Goal: Task Accomplishment & Management: Use online tool/utility

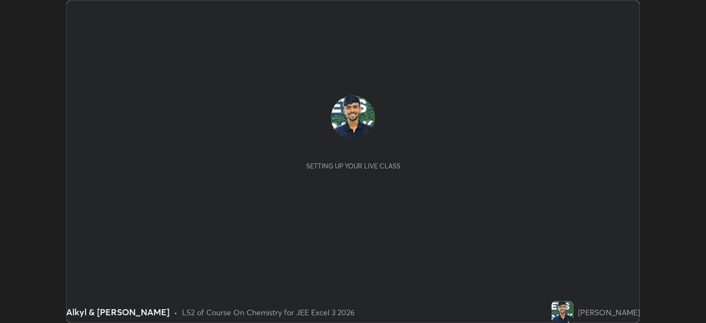
scroll to position [323, 705]
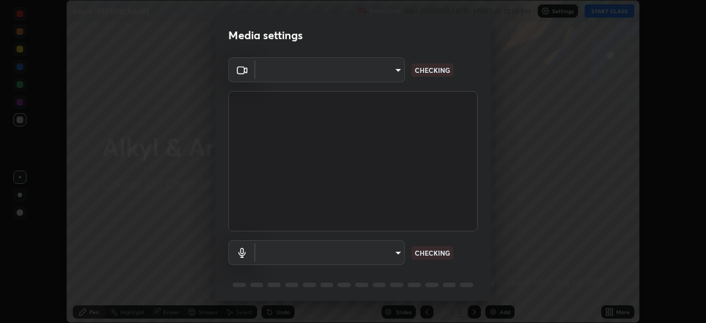
type input "991f874612634fb740a7a2eac7f11ca4c5c922d1b60a0f6e912d77df464512fb"
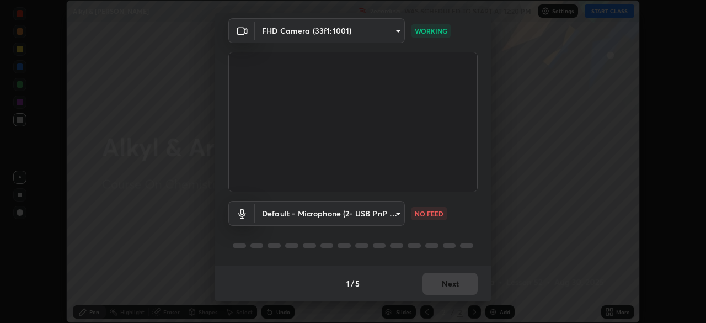
click at [356, 211] on body "Erase all Alkyl & [PERSON_NAME] Recording WAS SCHEDULED TO START AT 12:20 PM Se…" at bounding box center [353, 161] width 706 height 323
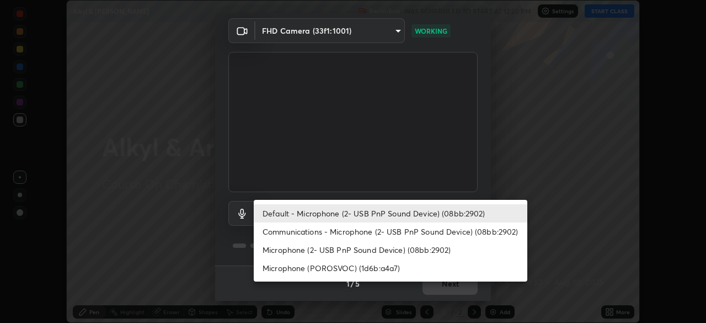
click at [327, 231] on li "Communications - Microphone (2- USB PnP Sound Device) (08bb:2902)" at bounding box center [390, 231] width 273 height 18
type input "communications"
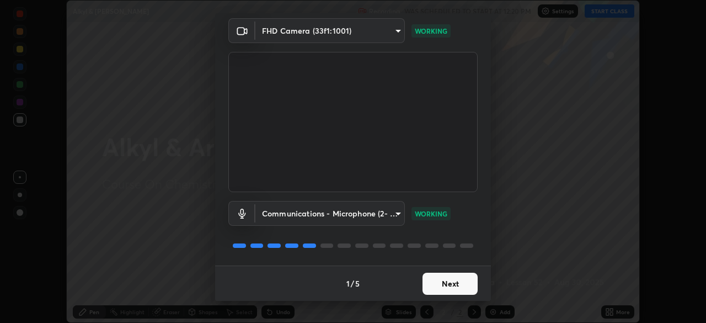
click at [447, 280] on button "Next" at bounding box center [449, 283] width 55 height 22
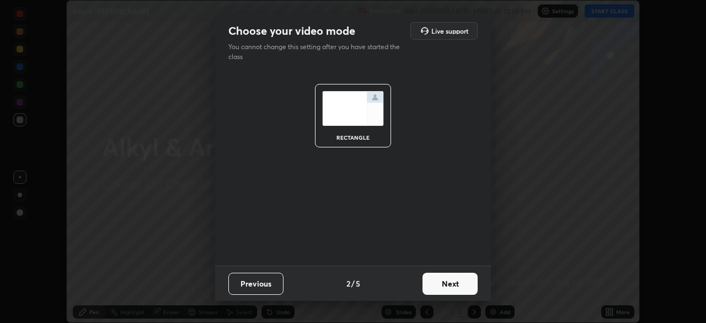
scroll to position [0, 0]
click at [451, 281] on button "Next" at bounding box center [449, 283] width 55 height 22
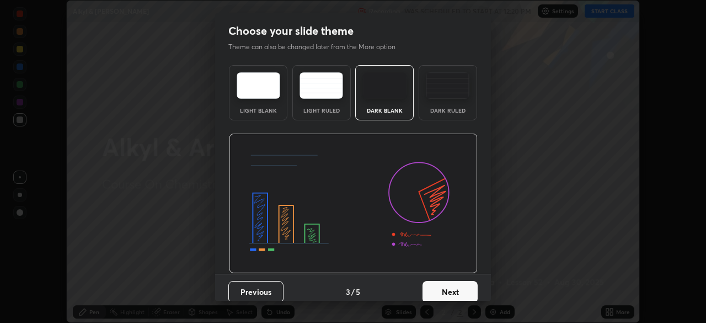
click at [454, 285] on button "Next" at bounding box center [449, 292] width 55 height 22
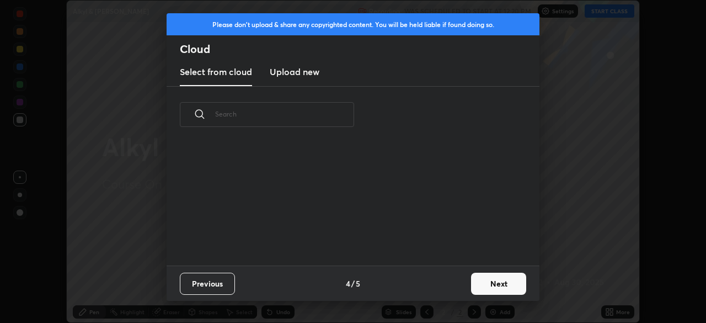
click at [460, 282] on div "Previous 4 / 5 Next" at bounding box center [352, 282] width 373 height 35
click at [485, 279] on button "Next" at bounding box center [498, 283] width 55 height 22
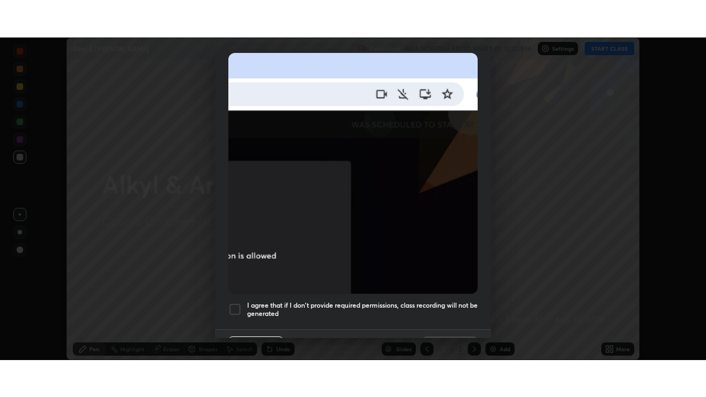
scroll to position [264, 0]
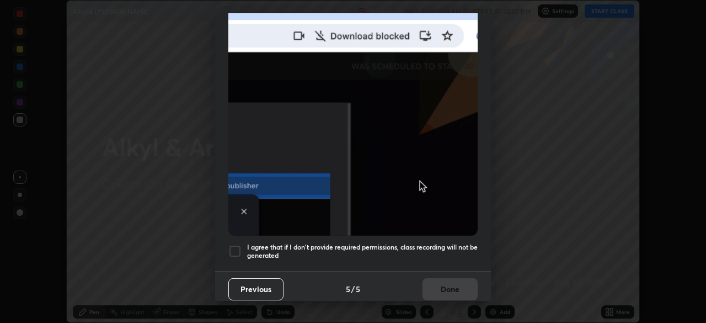
click at [332, 229] on img at bounding box center [352, 114] width 249 height 241
click at [389, 243] on h5 "I agree that if I don't provide required permissions, class recording will not …" at bounding box center [362, 251] width 230 height 17
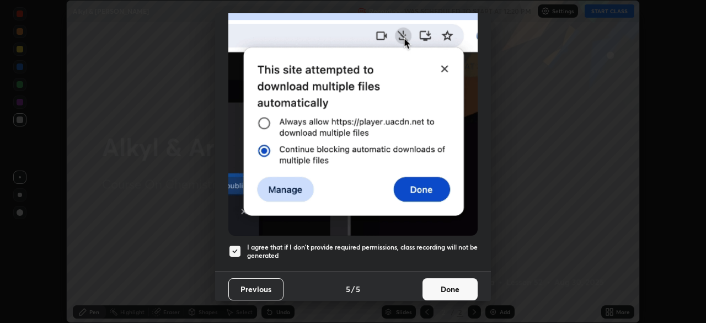
click at [437, 278] on button "Done" at bounding box center [449, 289] width 55 height 22
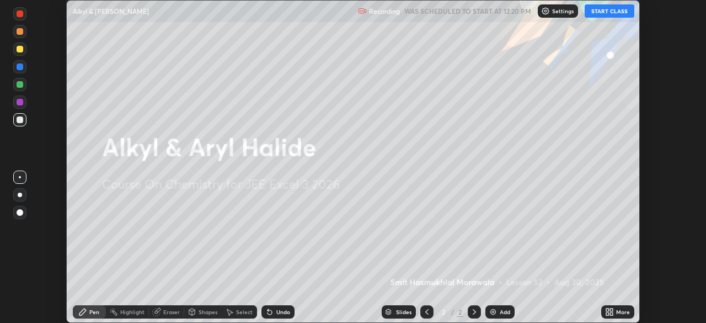
click at [607, 12] on button "START CLASS" at bounding box center [609, 10] width 50 height 13
click at [606, 305] on div "More" at bounding box center [617, 311] width 33 height 13
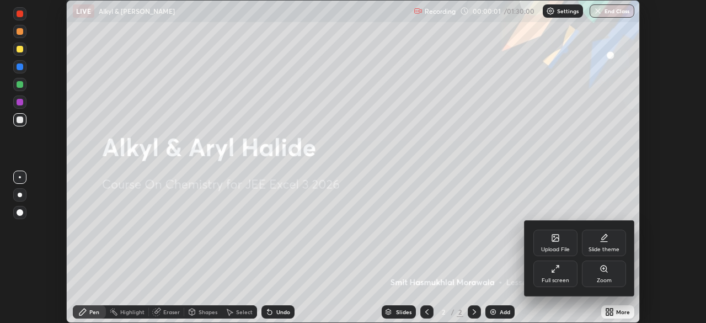
click at [552, 272] on icon at bounding box center [555, 268] width 9 height 9
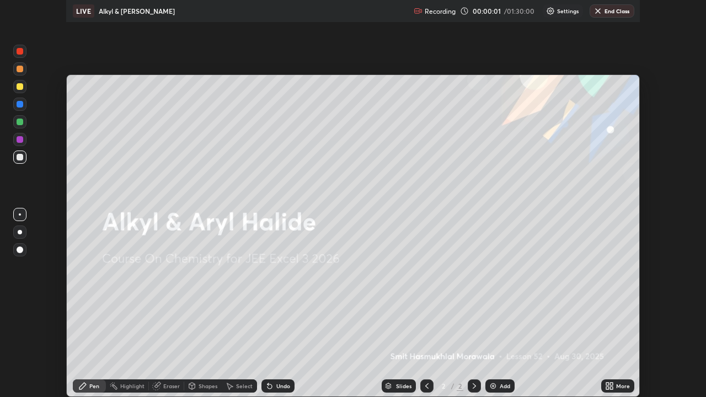
scroll to position [397, 706]
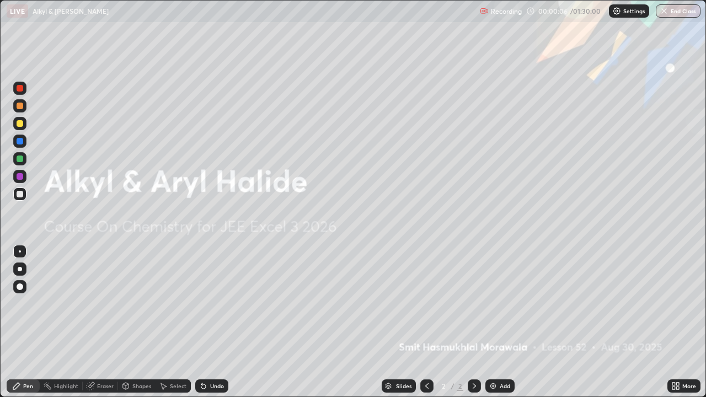
click at [20, 124] on div at bounding box center [20, 123] width 7 height 7
click at [20, 269] on div at bounding box center [20, 269] width 4 height 4
click at [217, 322] on div "Undo" at bounding box center [217, 386] width 14 height 6
click at [20, 122] on div at bounding box center [20, 123] width 7 height 7
click at [213, 322] on div "Undo" at bounding box center [211, 385] width 33 height 13
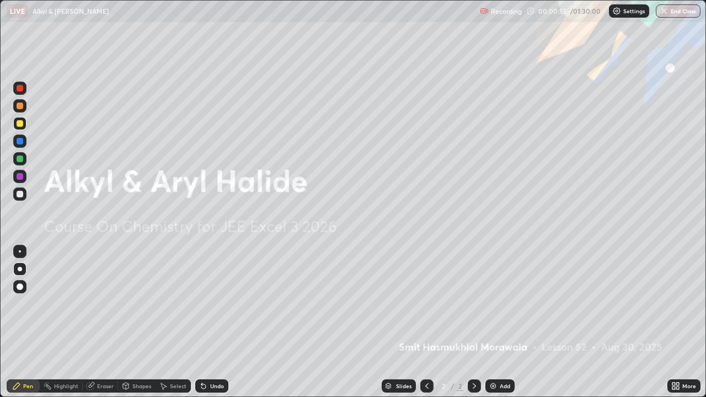
click at [502, 322] on div "Add" at bounding box center [499, 385] width 29 height 13
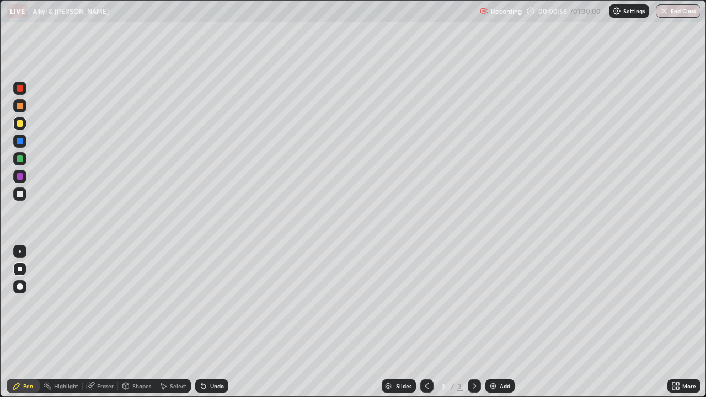
click at [25, 193] on div at bounding box center [19, 193] width 13 height 13
click at [22, 159] on div at bounding box center [20, 158] width 7 height 7
click at [222, 322] on div "Undo" at bounding box center [217, 386] width 14 height 6
click at [18, 122] on div at bounding box center [20, 123] width 7 height 7
click at [18, 103] on div at bounding box center [20, 106] width 7 height 7
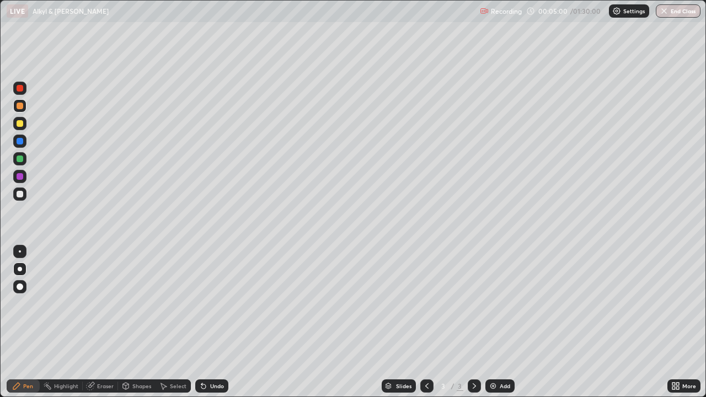
click at [17, 125] on div at bounding box center [20, 123] width 7 height 7
click at [217, 322] on div "Undo" at bounding box center [211, 385] width 33 height 13
click at [213, 322] on div "Undo" at bounding box center [217, 386] width 14 height 6
click at [24, 139] on div at bounding box center [19, 141] width 13 height 13
click at [211, 322] on div "Undo" at bounding box center [217, 386] width 14 height 6
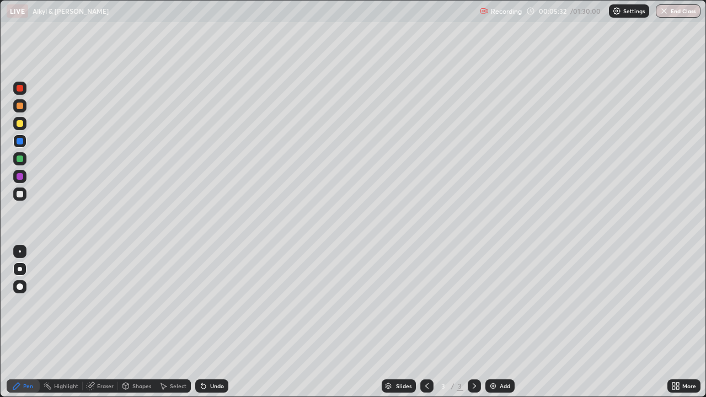
click at [213, 322] on div "Undo" at bounding box center [217, 386] width 14 height 6
click at [20, 142] on div at bounding box center [20, 141] width 7 height 7
click at [20, 172] on div at bounding box center [19, 176] width 13 height 13
click at [22, 196] on div at bounding box center [20, 194] width 7 height 7
click at [20, 122] on div at bounding box center [20, 123] width 7 height 7
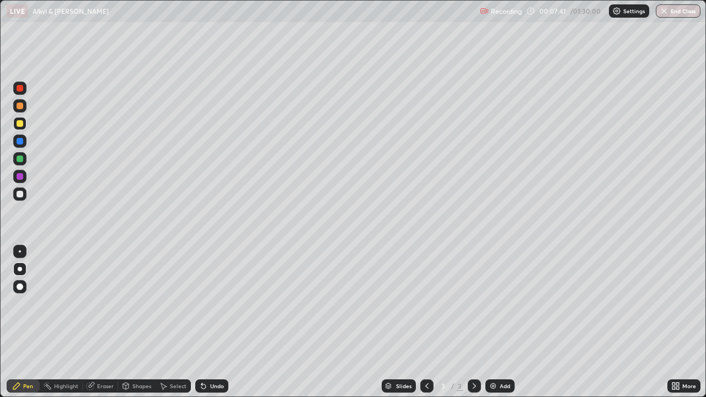
click at [19, 142] on div at bounding box center [20, 141] width 7 height 7
click at [211, 322] on div "Undo" at bounding box center [217, 386] width 14 height 6
click at [210, 322] on div "Undo" at bounding box center [217, 386] width 14 height 6
click at [23, 146] on div at bounding box center [19, 141] width 13 height 13
click at [103, 322] on div "Eraser" at bounding box center [105, 386] width 17 height 6
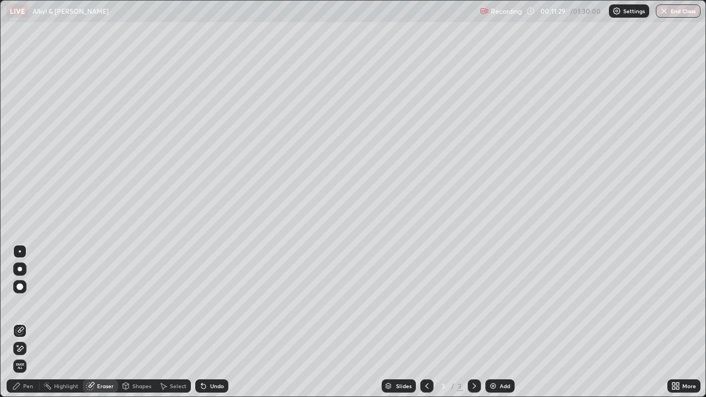
click at [22, 322] on div "Pen" at bounding box center [23, 385] width 33 height 13
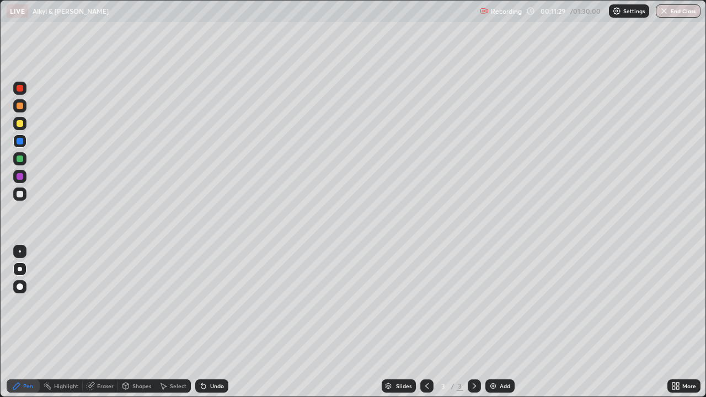
click at [20, 141] on div at bounding box center [20, 141] width 7 height 7
click at [502, 322] on div "Add" at bounding box center [504, 386] width 10 height 6
click at [22, 107] on div at bounding box center [20, 106] width 7 height 7
click at [20, 106] on div at bounding box center [20, 106] width 7 height 7
click at [22, 124] on div at bounding box center [20, 123] width 7 height 7
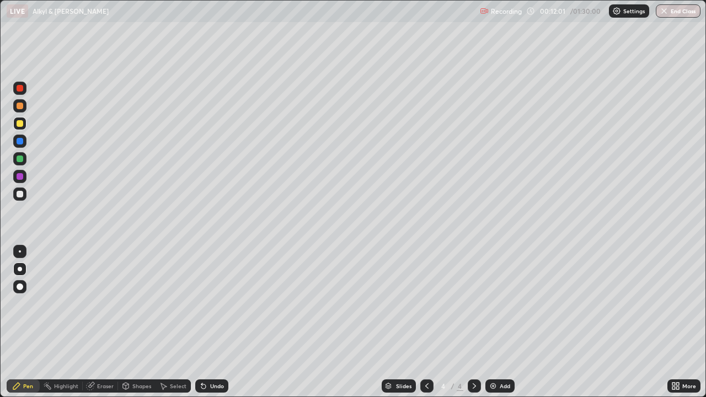
click at [210, 322] on div "Undo" at bounding box center [217, 386] width 14 height 6
click at [24, 195] on div at bounding box center [19, 193] width 13 height 13
click at [19, 111] on div at bounding box center [19, 105] width 13 height 13
click at [24, 122] on div at bounding box center [19, 123] width 13 height 13
click at [20, 141] on div at bounding box center [20, 141] width 7 height 7
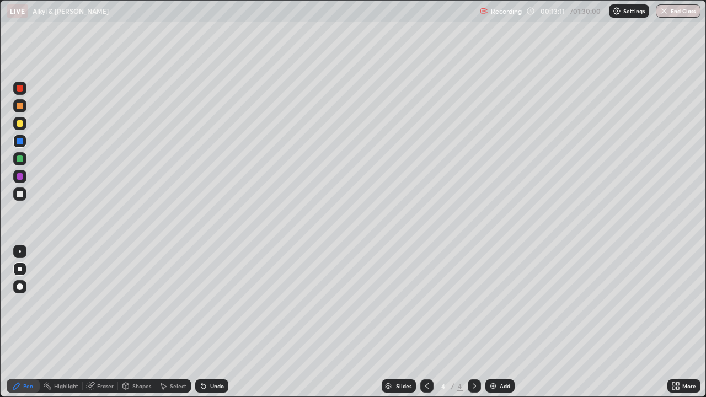
click at [24, 158] on div at bounding box center [19, 158] width 13 height 13
click at [24, 192] on div at bounding box center [19, 193] width 13 height 13
click at [220, 322] on div "Undo" at bounding box center [217, 386] width 14 height 6
click at [20, 123] on div at bounding box center [20, 123] width 7 height 7
click at [18, 138] on div at bounding box center [20, 141] width 7 height 7
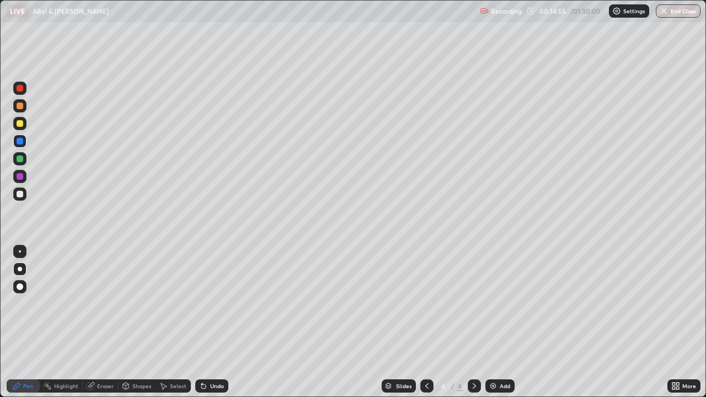
click at [24, 119] on div at bounding box center [19, 123] width 13 height 13
click at [24, 155] on div at bounding box center [19, 158] width 13 height 13
click at [20, 178] on div at bounding box center [20, 176] width 7 height 7
click at [26, 122] on div at bounding box center [19, 123] width 13 height 13
click at [20, 194] on div at bounding box center [20, 194] width 7 height 7
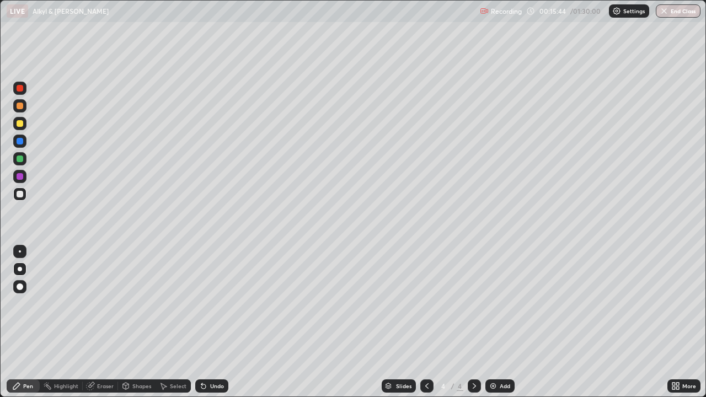
click at [18, 194] on div at bounding box center [20, 194] width 7 height 7
click at [24, 181] on div at bounding box center [19, 176] width 13 height 13
click at [102, 322] on div "Eraser" at bounding box center [105, 386] width 17 height 6
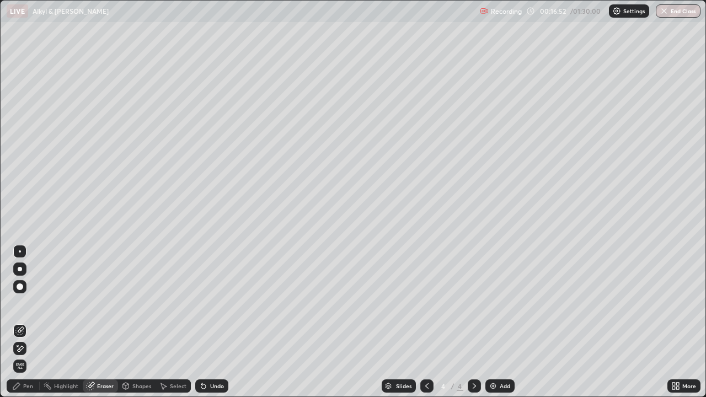
click at [29, 322] on div "Pen" at bounding box center [23, 385] width 33 height 13
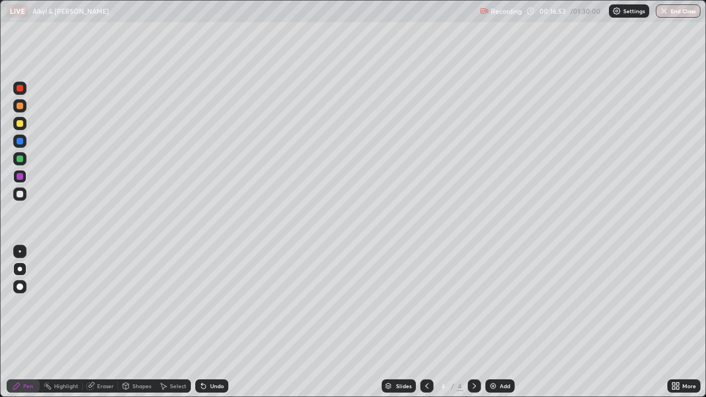
click at [18, 197] on div at bounding box center [20, 194] width 7 height 7
click at [22, 160] on div at bounding box center [20, 158] width 7 height 7
click at [221, 322] on div "Undo" at bounding box center [211, 385] width 33 height 13
click at [26, 141] on div at bounding box center [19, 141] width 13 height 13
click at [20, 195] on div at bounding box center [20, 194] width 7 height 7
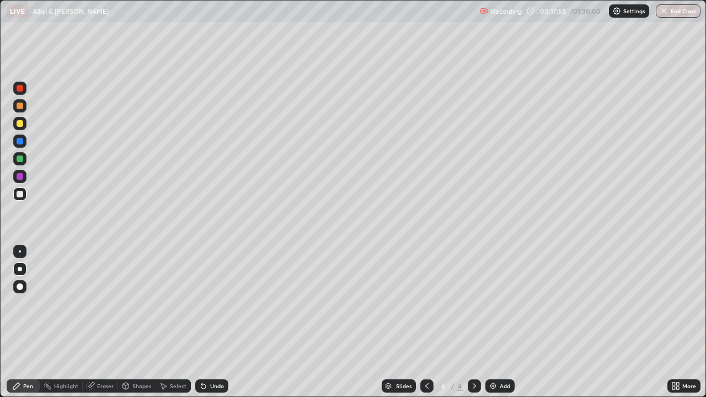
click at [25, 177] on div at bounding box center [19, 176] width 13 height 13
click at [25, 162] on div at bounding box center [19, 158] width 13 height 13
click at [19, 141] on div at bounding box center [20, 141] width 7 height 7
click at [20, 123] on div at bounding box center [20, 123] width 7 height 7
click at [20, 106] on div at bounding box center [20, 106] width 7 height 7
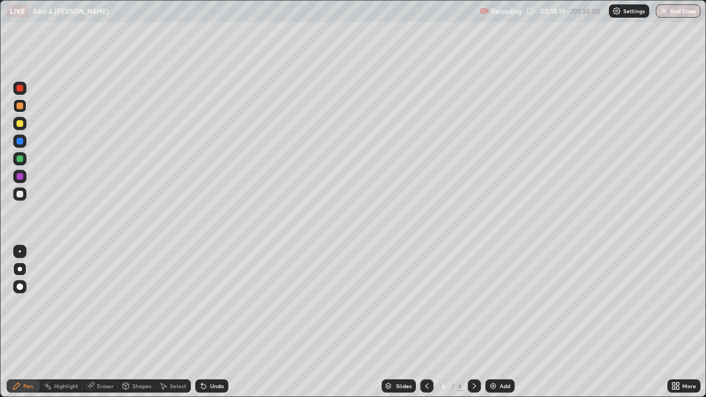
click at [20, 194] on div at bounding box center [20, 194] width 7 height 7
click at [20, 122] on div at bounding box center [20, 123] width 7 height 7
click at [221, 322] on div "Undo" at bounding box center [211, 385] width 33 height 13
click at [201, 322] on div "Undo" at bounding box center [209, 386] width 37 height 22
click at [209, 322] on div "Undo" at bounding box center [209, 386] width 37 height 22
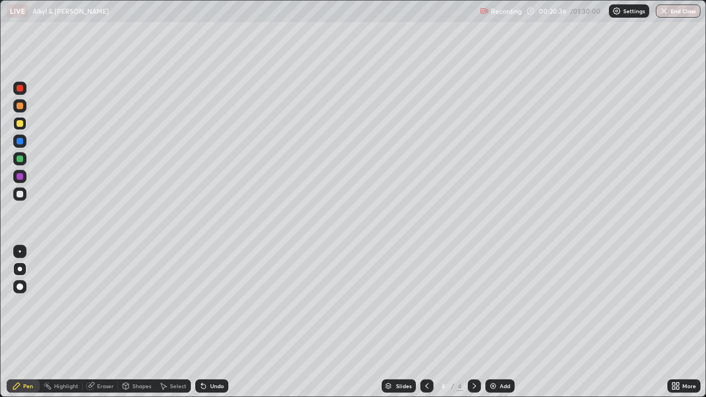
click at [212, 322] on div "Undo" at bounding box center [209, 386] width 37 height 22
click at [497, 322] on div "Add" at bounding box center [499, 385] width 29 height 13
click at [24, 125] on div at bounding box center [19, 123] width 13 height 13
click at [20, 193] on div at bounding box center [20, 194] width 7 height 7
click at [19, 196] on div at bounding box center [20, 194] width 7 height 7
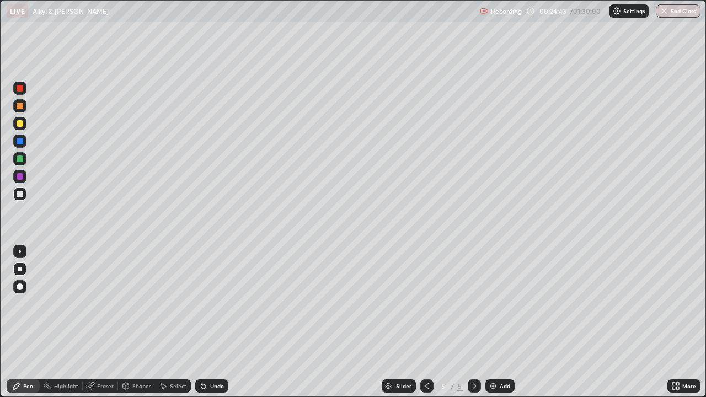
click at [26, 142] on div at bounding box center [19, 141] width 13 height 13
click at [24, 122] on div at bounding box center [19, 123] width 13 height 13
click at [218, 322] on div "Undo" at bounding box center [217, 386] width 14 height 6
click at [212, 322] on div "Undo" at bounding box center [217, 386] width 14 height 6
click at [209, 322] on div "Undo" at bounding box center [211, 385] width 33 height 13
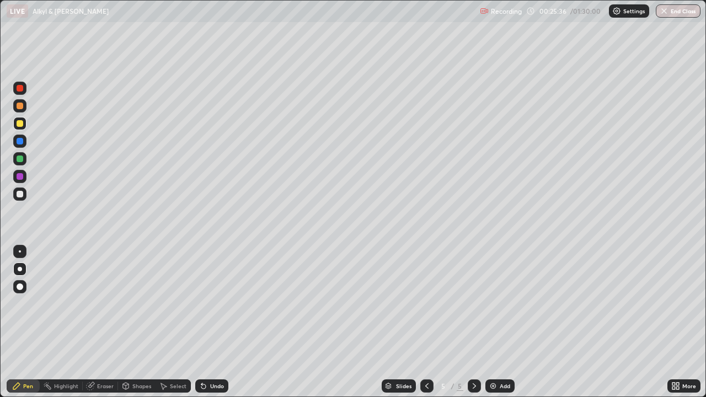
click at [19, 124] on div at bounding box center [20, 123] width 7 height 7
click at [20, 125] on div at bounding box center [20, 123] width 7 height 7
click at [214, 322] on div "Undo" at bounding box center [217, 386] width 14 height 6
click at [210, 322] on div "Undo" at bounding box center [217, 386] width 14 height 6
click at [22, 192] on div at bounding box center [20, 194] width 7 height 7
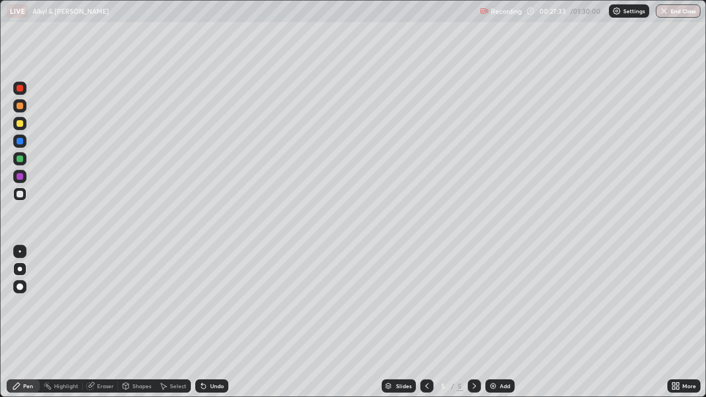
click at [215, 322] on div "Undo" at bounding box center [217, 386] width 14 height 6
click at [19, 193] on div at bounding box center [20, 194] width 7 height 7
click at [18, 125] on div at bounding box center [20, 123] width 7 height 7
click at [20, 194] on div at bounding box center [20, 194] width 7 height 7
click at [101, 322] on div "Eraser" at bounding box center [105, 386] width 17 height 6
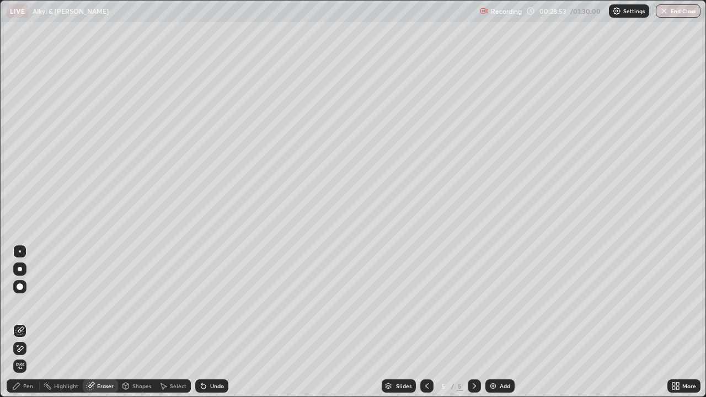
click at [45, 322] on circle at bounding box center [45, 383] width 1 height 1
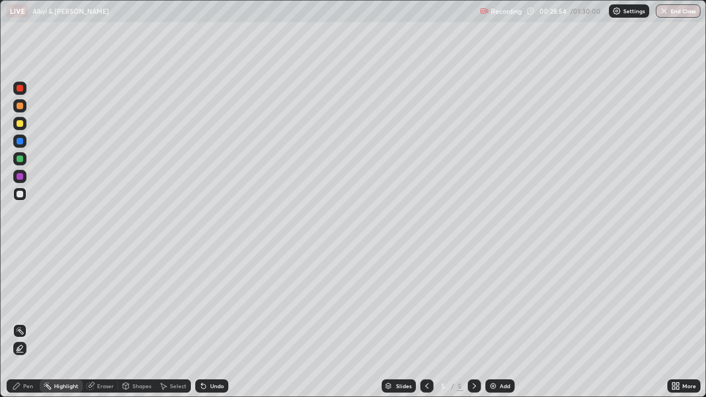
click at [21, 322] on div "Pen" at bounding box center [23, 385] width 33 height 13
click at [20, 193] on div at bounding box center [20, 194] width 7 height 7
click at [498, 322] on div "Add" at bounding box center [499, 385] width 29 height 13
click at [20, 123] on div at bounding box center [20, 123] width 7 height 7
click at [426, 322] on icon at bounding box center [426, 386] width 9 height 9
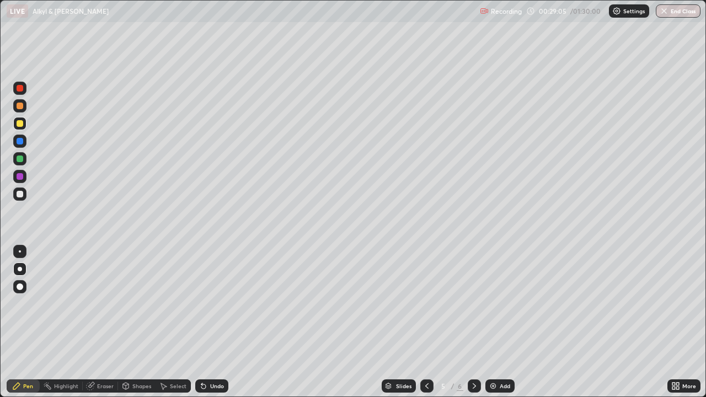
click at [470, 322] on div at bounding box center [474, 385] width 13 height 13
click at [20, 122] on div at bounding box center [20, 123] width 7 height 7
click at [202, 322] on icon at bounding box center [203, 386] width 4 height 4
click at [20, 105] on div at bounding box center [20, 106] width 7 height 7
click at [24, 192] on div at bounding box center [19, 193] width 13 height 13
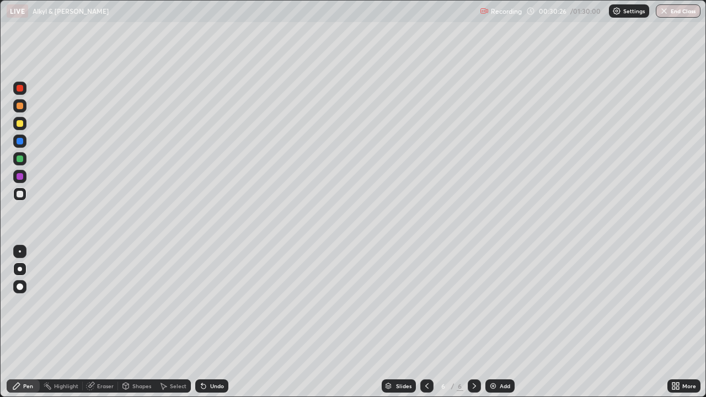
click at [217, 322] on div "Undo" at bounding box center [217, 386] width 14 height 6
click at [214, 322] on div "Undo" at bounding box center [217, 386] width 14 height 6
click at [19, 144] on div at bounding box center [20, 141] width 7 height 7
click at [24, 176] on div at bounding box center [19, 176] width 13 height 13
click at [20, 154] on div at bounding box center [19, 158] width 13 height 13
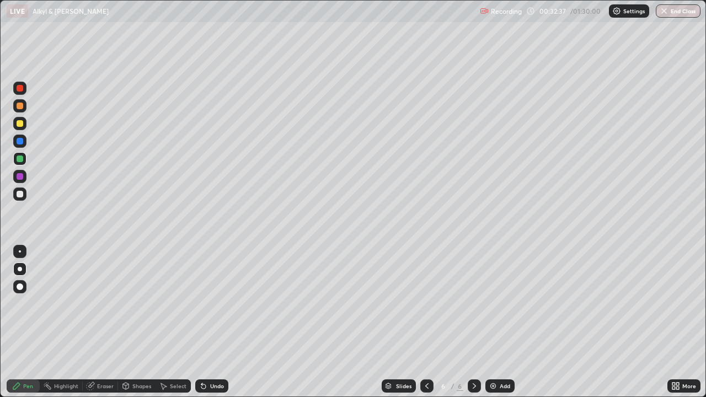
click at [21, 108] on div at bounding box center [20, 106] width 7 height 7
click at [501, 322] on div "Add" at bounding box center [504, 386] width 10 height 6
click at [17, 122] on div at bounding box center [20, 123] width 7 height 7
click at [422, 322] on icon at bounding box center [426, 386] width 9 height 9
click at [492, 322] on img at bounding box center [492, 386] width 9 height 9
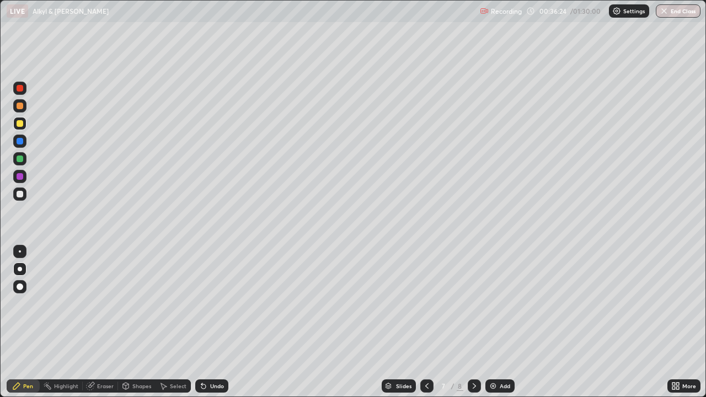
click at [20, 123] on div at bounding box center [20, 123] width 7 height 7
click at [430, 322] on div at bounding box center [426, 385] width 13 height 13
click at [473, 322] on icon at bounding box center [474, 386] width 9 height 9
click at [24, 122] on div at bounding box center [19, 123] width 13 height 13
click at [216, 322] on div "Undo" at bounding box center [211, 385] width 33 height 13
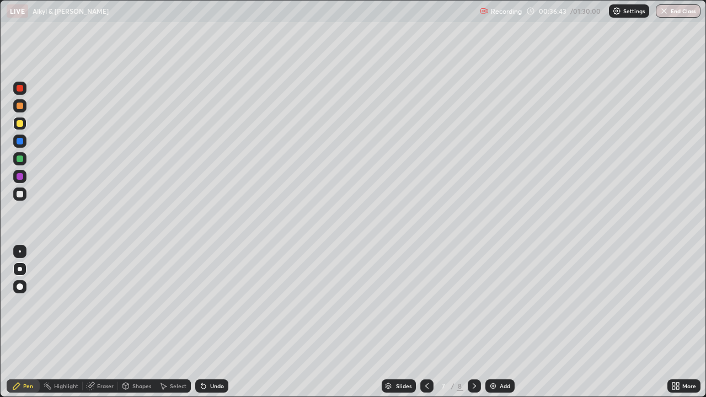
click at [212, 322] on div "Undo" at bounding box center [217, 386] width 14 height 6
click at [215, 322] on div "Undo" at bounding box center [217, 386] width 14 height 6
click at [24, 193] on div at bounding box center [19, 193] width 13 height 13
click at [24, 176] on div at bounding box center [19, 176] width 13 height 13
click at [222, 322] on div "Undo" at bounding box center [211, 385] width 33 height 13
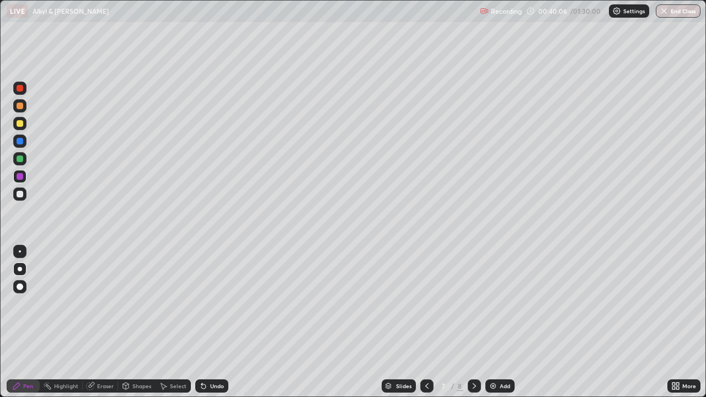
click at [90, 322] on icon at bounding box center [90, 386] width 7 height 7
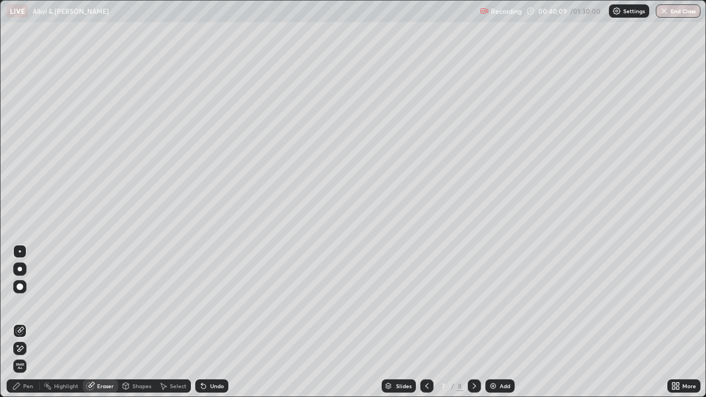
click at [20, 322] on icon at bounding box center [21, 349] width 6 height 6
click at [29, 322] on div "Pen" at bounding box center [23, 385] width 33 height 13
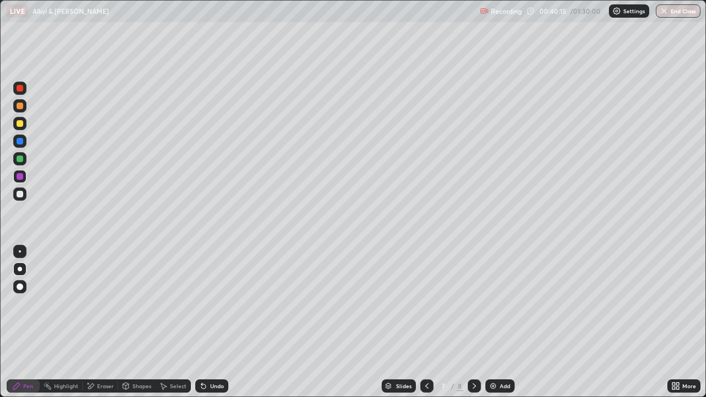
click at [22, 191] on div at bounding box center [20, 194] width 7 height 7
click at [22, 157] on div at bounding box center [20, 158] width 7 height 7
click at [23, 189] on div at bounding box center [19, 193] width 13 height 13
click at [21, 123] on div at bounding box center [20, 123] width 7 height 7
click at [23, 195] on div at bounding box center [20, 194] width 7 height 7
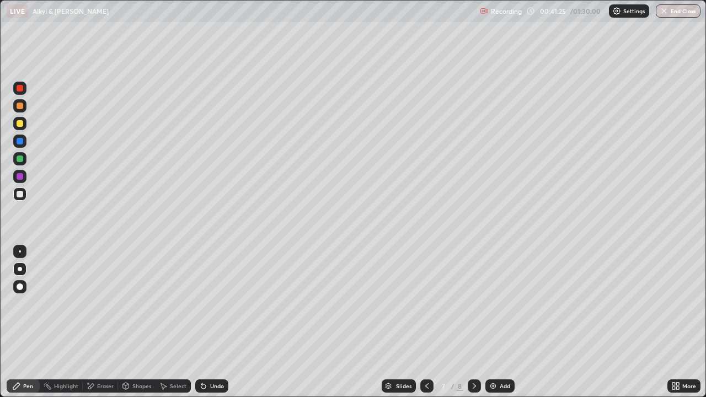
click at [98, 322] on div "Eraser" at bounding box center [100, 385] width 35 height 13
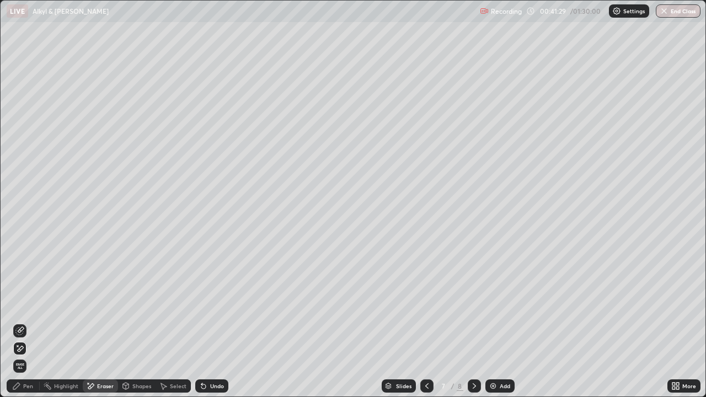
click at [28, 322] on div "Pen" at bounding box center [23, 385] width 33 height 13
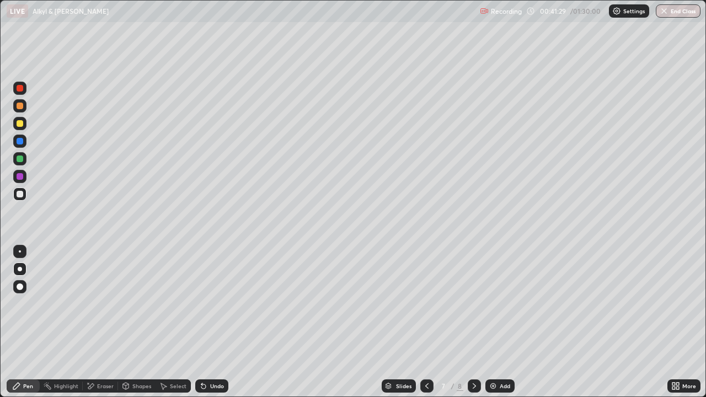
click at [25, 193] on div at bounding box center [19, 193] width 13 height 13
click at [215, 322] on div "Undo" at bounding box center [217, 386] width 14 height 6
click at [211, 322] on div "Undo" at bounding box center [217, 386] width 14 height 6
click at [98, 322] on div "Eraser" at bounding box center [105, 386] width 17 height 6
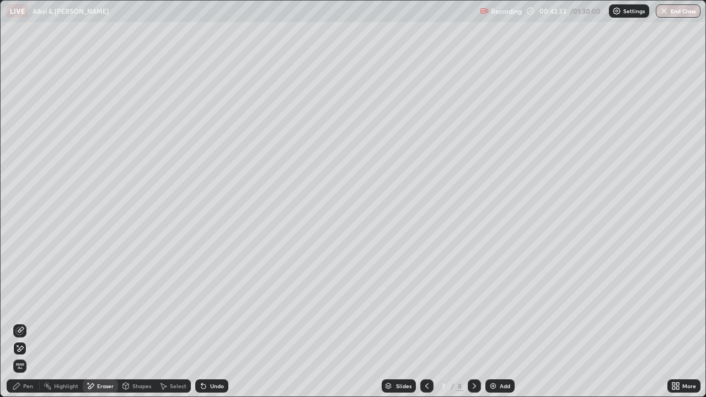
click at [30, 322] on div "Pen" at bounding box center [28, 386] width 10 height 6
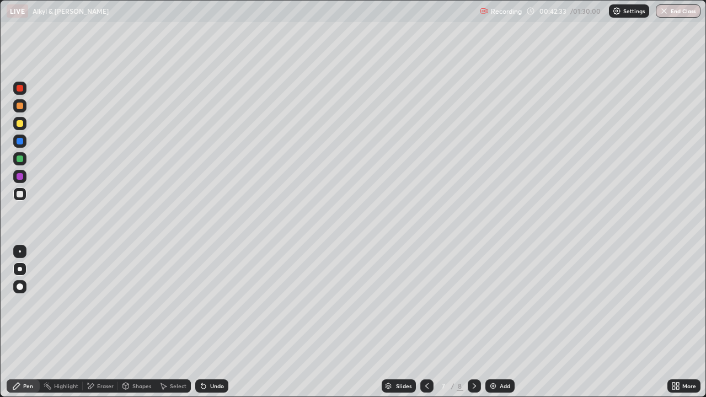
click at [20, 191] on div at bounding box center [20, 194] width 7 height 7
click at [472, 322] on icon at bounding box center [474, 386] width 9 height 9
click at [109, 322] on div "Eraser" at bounding box center [105, 386] width 17 height 6
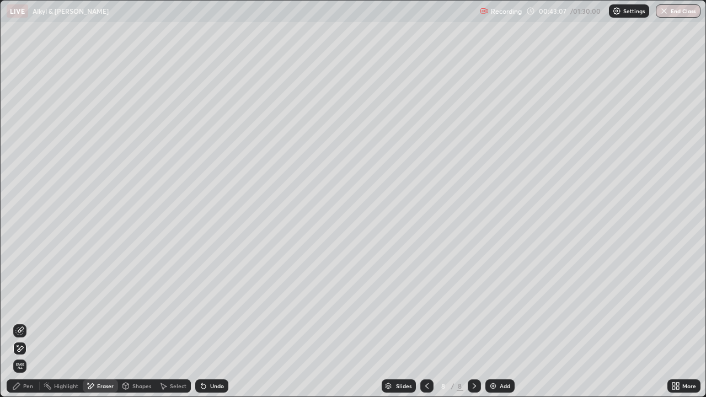
click at [33, 322] on div "Pen" at bounding box center [23, 385] width 33 height 13
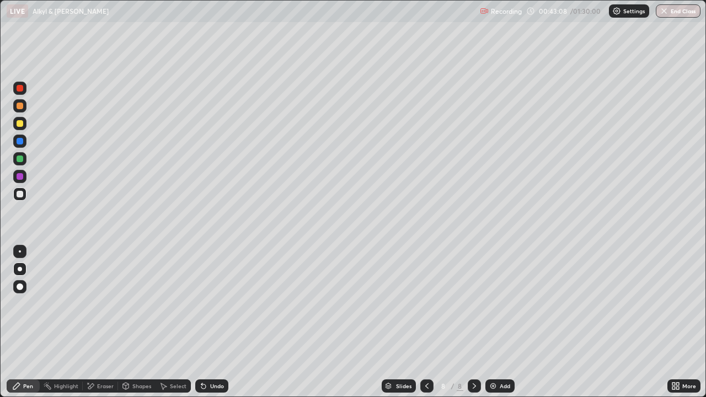
click at [20, 91] on div at bounding box center [20, 88] width 7 height 7
click at [210, 322] on div "Undo" at bounding box center [217, 386] width 14 height 6
click at [21, 142] on div at bounding box center [20, 141] width 7 height 7
click at [20, 192] on div at bounding box center [20, 194] width 7 height 7
click at [20, 126] on div at bounding box center [20, 123] width 7 height 7
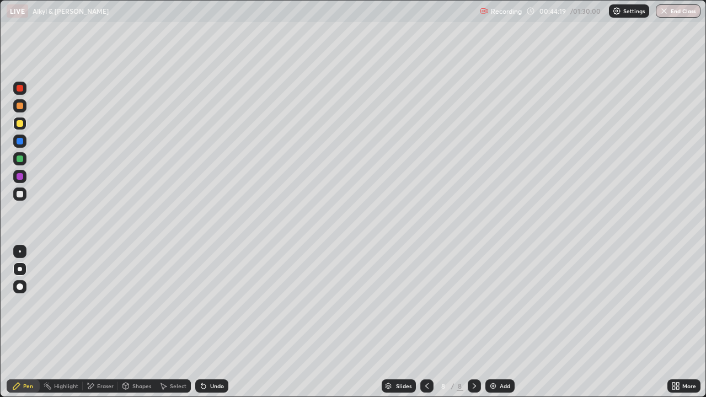
click at [110, 322] on div "Eraser" at bounding box center [105, 386] width 17 height 6
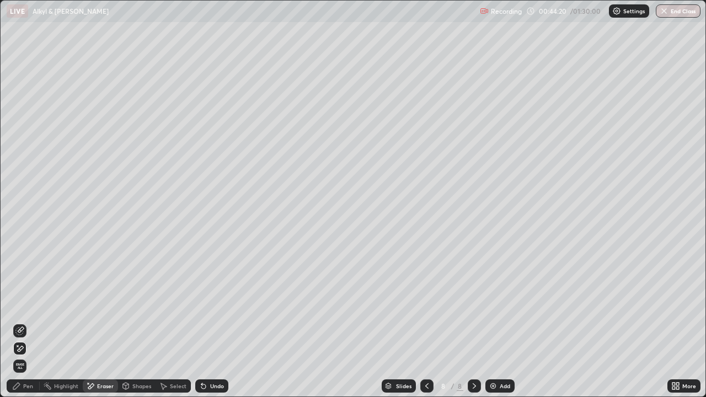
click at [21, 322] on div "Pen" at bounding box center [23, 385] width 33 height 13
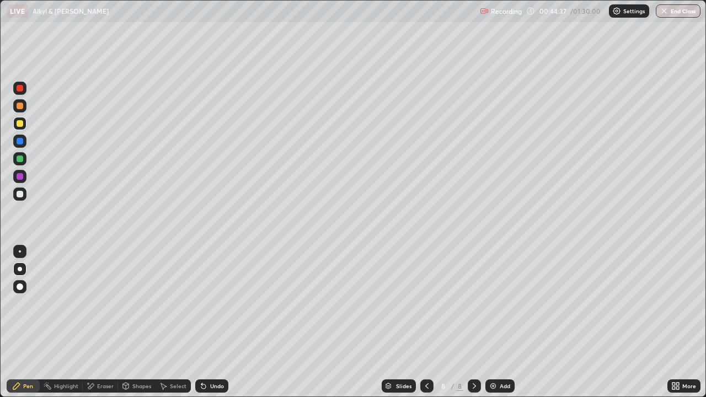
click at [24, 106] on div at bounding box center [19, 105] width 13 height 13
click at [23, 121] on div at bounding box center [20, 123] width 7 height 7
click at [20, 107] on div at bounding box center [20, 106] width 7 height 7
click at [206, 322] on icon at bounding box center [203, 386] width 9 height 9
click at [212, 322] on div "Undo" at bounding box center [211, 385] width 33 height 13
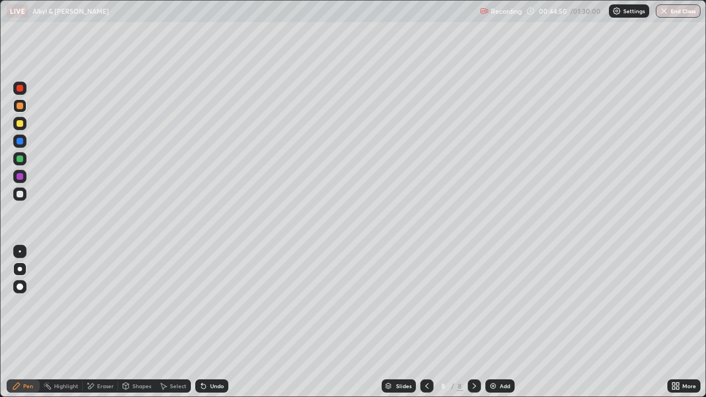
click at [213, 322] on div "Undo" at bounding box center [217, 386] width 14 height 6
click at [220, 322] on div "Undo" at bounding box center [217, 386] width 14 height 6
click at [218, 322] on div "Undo" at bounding box center [217, 386] width 14 height 6
click at [20, 140] on div at bounding box center [20, 141] width 7 height 7
click at [24, 194] on div at bounding box center [19, 193] width 13 height 13
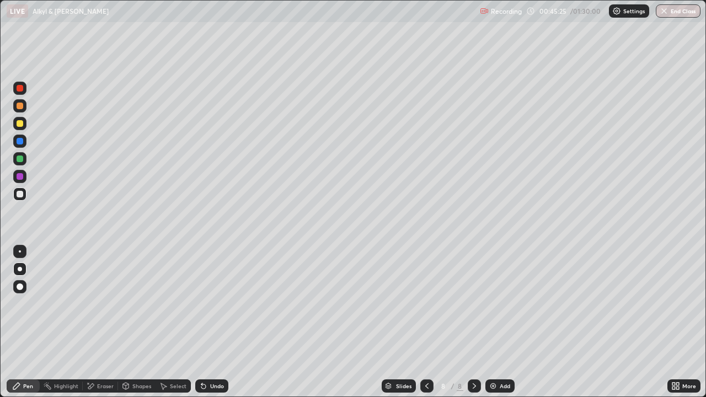
click at [23, 87] on div at bounding box center [20, 88] width 7 height 7
click at [26, 105] on div at bounding box center [19, 105] width 13 height 13
click at [21, 194] on div at bounding box center [20, 194] width 7 height 7
click at [21, 123] on div at bounding box center [20, 123] width 7 height 7
click at [25, 157] on div at bounding box center [19, 158] width 13 height 13
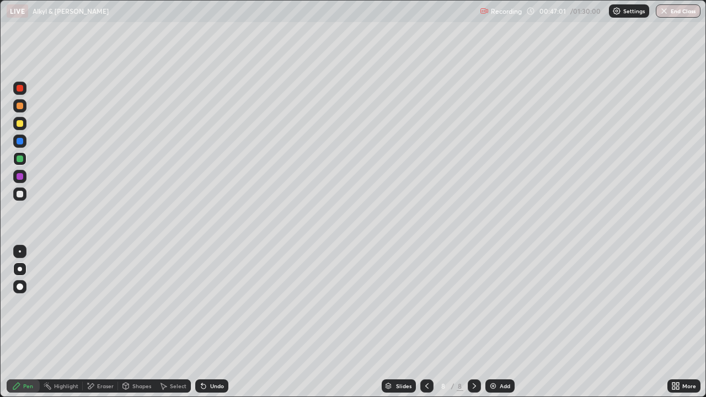
click at [17, 178] on div at bounding box center [20, 176] width 7 height 7
click at [20, 175] on div at bounding box center [20, 176] width 7 height 7
click at [22, 155] on div at bounding box center [19, 158] width 13 height 13
click at [210, 322] on div "Undo" at bounding box center [217, 386] width 14 height 6
click at [213, 322] on div "Undo" at bounding box center [211, 385] width 33 height 13
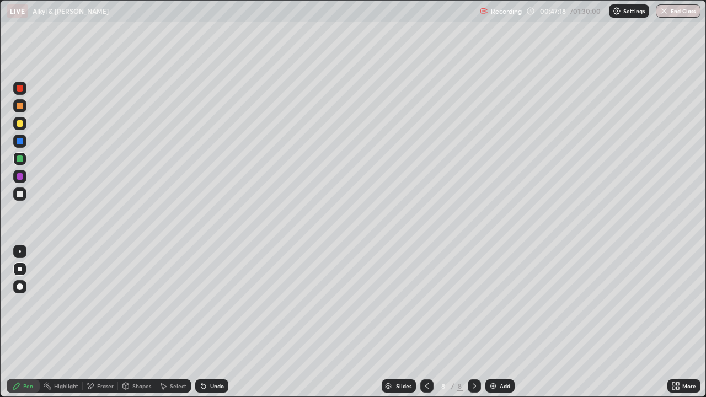
click at [214, 322] on div "Undo" at bounding box center [217, 386] width 14 height 6
click at [20, 193] on div at bounding box center [20, 194] width 7 height 7
click at [508, 322] on div "Add" at bounding box center [504, 386] width 10 height 6
click at [22, 196] on div at bounding box center [20, 194] width 7 height 7
click at [18, 88] on div at bounding box center [20, 88] width 7 height 7
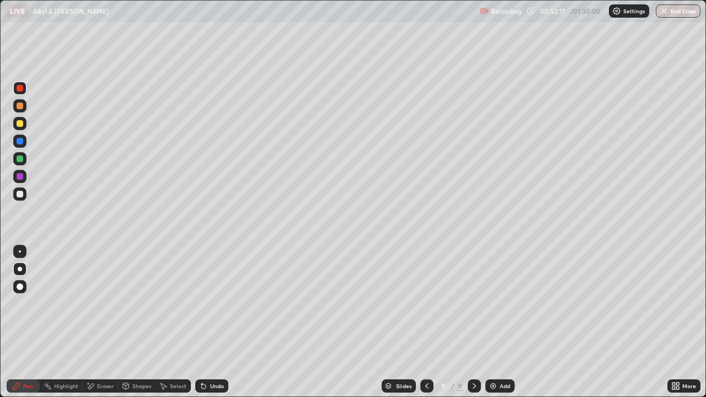
click at [21, 123] on div at bounding box center [20, 123] width 7 height 7
click at [25, 144] on div at bounding box center [19, 141] width 13 height 13
click at [21, 123] on div at bounding box center [20, 123] width 7 height 7
click at [217, 322] on div "Undo" at bounding box center [217, 386] width 14 height 6
click at [90, 322] on icon at bounding box center [90, 386] width 9 height 9
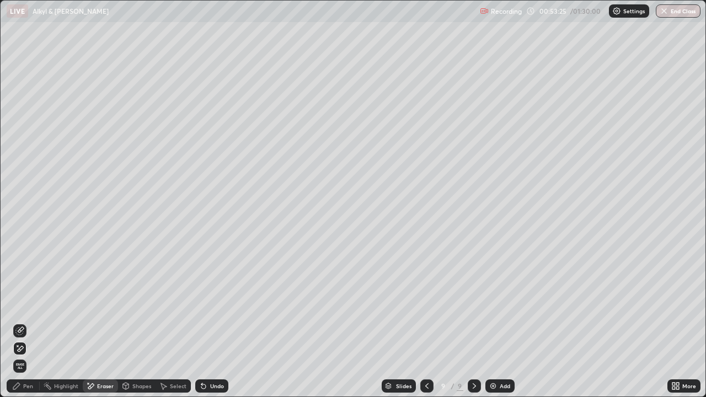
click at [24, 322] on div "Pen" at bounding box center [28, 386] width 10 height 6
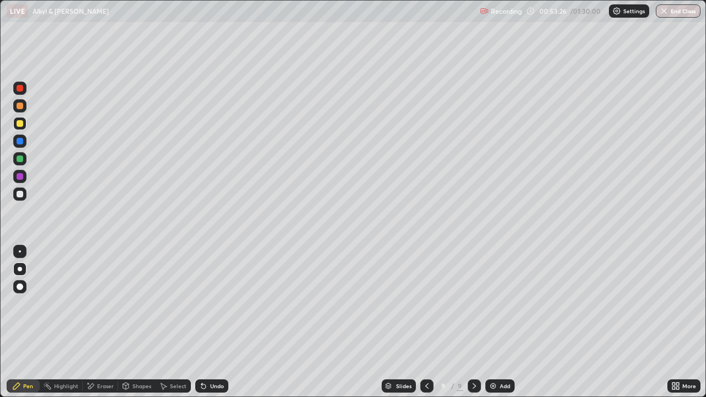
click at [19, 195] on div at bounding box center [20, 194] width 7 height 7
click at [213, 322] on div "Undo" at bounding box center [211, 385] width 33 height 13
click at [214, 322] on div "Undo" at bounding box center [217, 386] width 14 height 6
click at [207, 322] on div "Undo" at bounding box center [211, 385] width 33 height 13
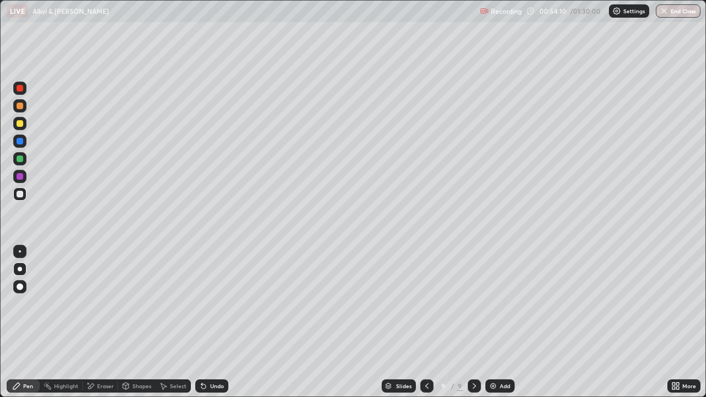
click at [212, 322] on div "Undo" at bounding box center [211, 385] width 33 height 13
click at [213, 322] on div "Undo" at bounding box center [211, 385] width 33 height 13
click at [222, 322] on div "Undo" at bounding box center [217, 386] width 14 height 6
click at [19, 159] on div at bounding box center [20, 158] width 7 height 7
click at [217, 322] on div "Undo" at bounding box center [211, 385] width 33 height 13
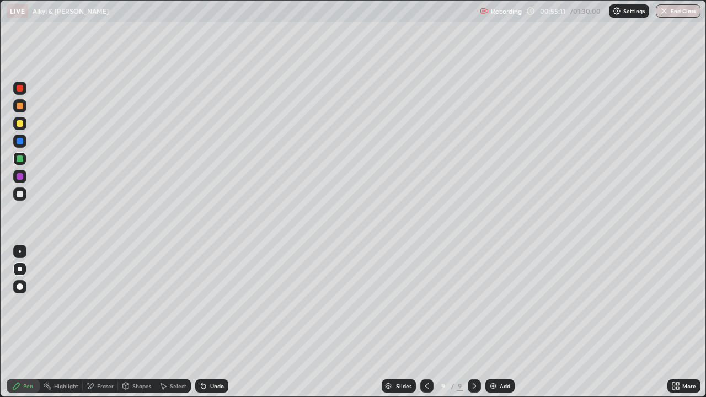
click at [213, 322] on div "Undo" at bounding box center [211, 385] width 33 height 13
click at [21, 175] on div at bounding box center [20, 176] width 7 height 7
click at [99, 322] on div "Eraser" at bounding box center [105, 386] width 17 height 6
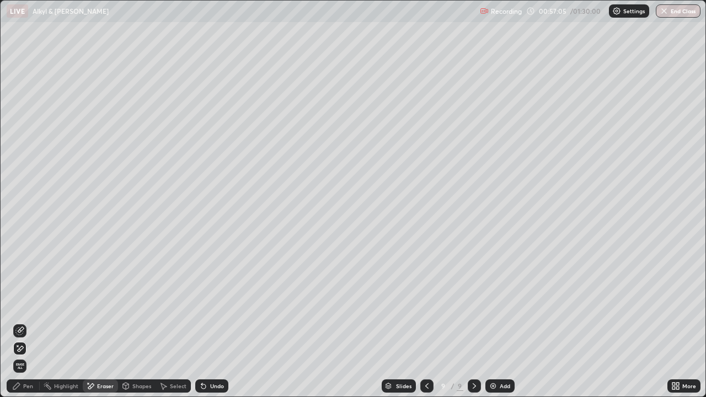
click at [29, 322] on div "Pen" at bounding box center [28, 386] width 10 height 6
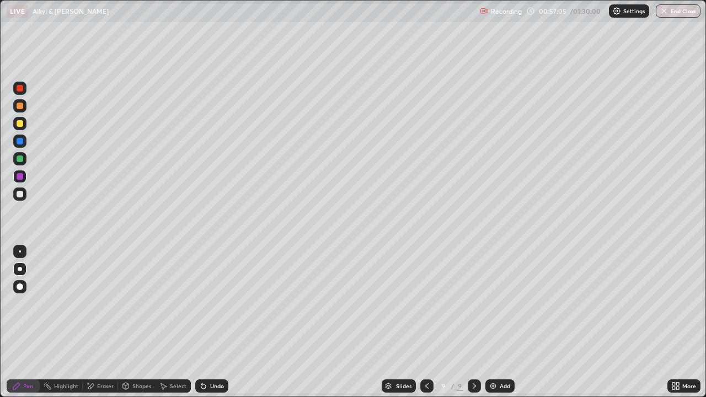
click at [21, 156] on div at bounding box center [20, 158] width 7 height 7
click at [99, 322] on div "Eraser" at bounding box center [100, 385] width 35 height 13
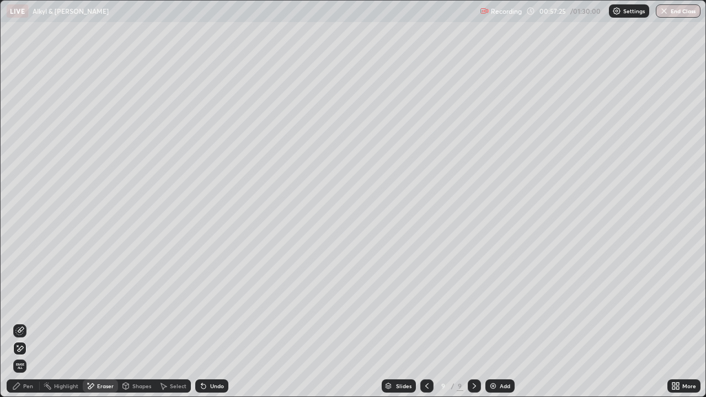
click at [18, 322] on icon at bounding box center [19, 330] width 9 height 9
click at [25, 322] on div "Pen" at bounding box center [23, 385] width 33 height 13
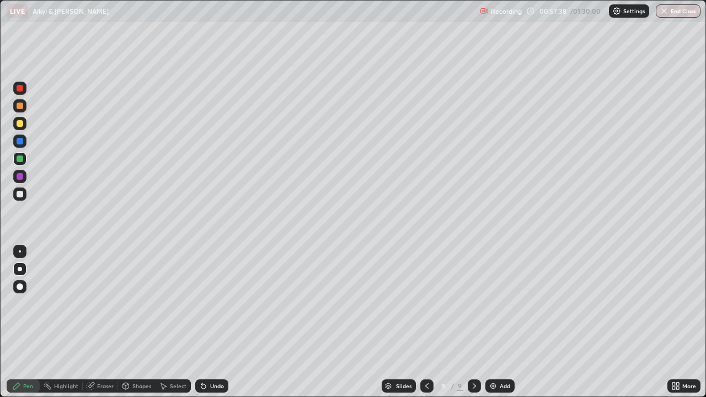
click at [24, 175] on div at bounding box center [19, 176] width 13 height 13
click at [23, 143] on div at bounding box center [20, 141] width 7 height 7
click at [505, 322] on div "Add" at bounding box center [499, 385] width 29 height 13
click at [428, 322] on div at bounding box center [426, 385] width 13 height 13
click at [472, 322] on icon at bounding box center [473, 386] width 3 height 6
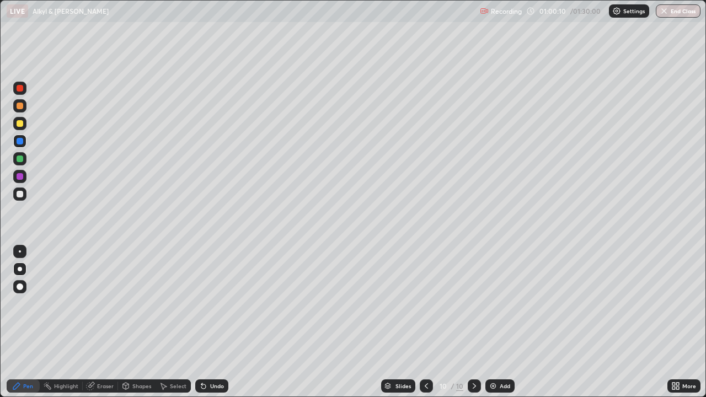
click at [21, 127] on div at bounding box center [19, 123] width 13 height 13
click at [219, 322] on div "Undo" at bounding box center [217, 386] width 14 height 6
click at [213, 322] on div "Undo" at bounding box center [211, 385] width 33 height 13
click at [99, 322] on div "Eraser" at bounding box center [100, 385] width 35 height 13
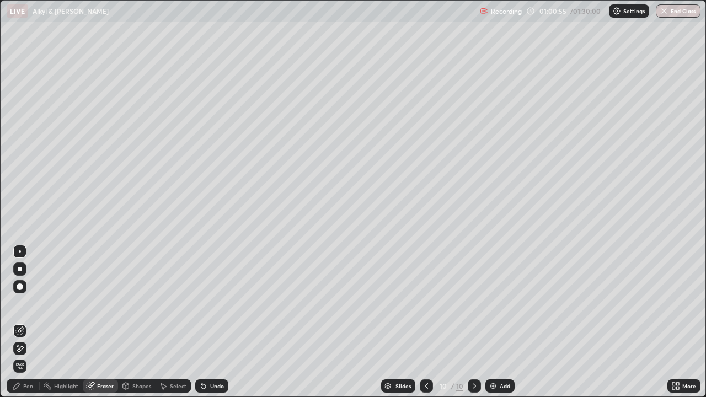
click at [22, 322] on div "Pen" at bounding box center [23, 385] width 33 height 13
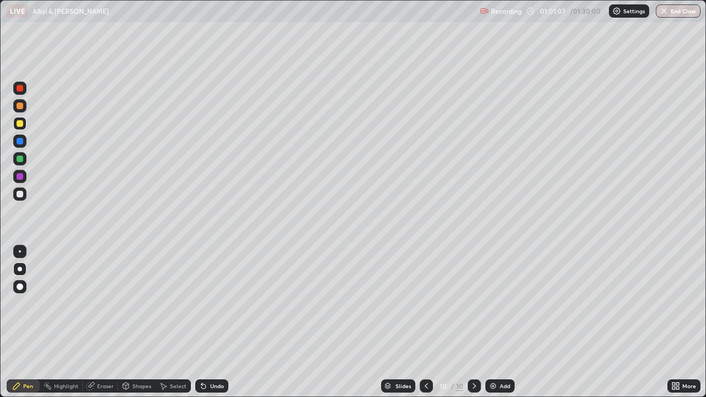
click at [24, 195] on div at bounding box center [19, 193] width 13 height 13
click at [24, 125] on div at bounding box center [19, 123] width 13 height 13
click at [501, 322] on div "Add" at bounding box center [504, 386] width 10 height 6
click at [19, 172] on div at bounding box center [19, 176] width 13 height 13
click at [17, 178] on div at bounding box center [20, 176] width 7 height 7
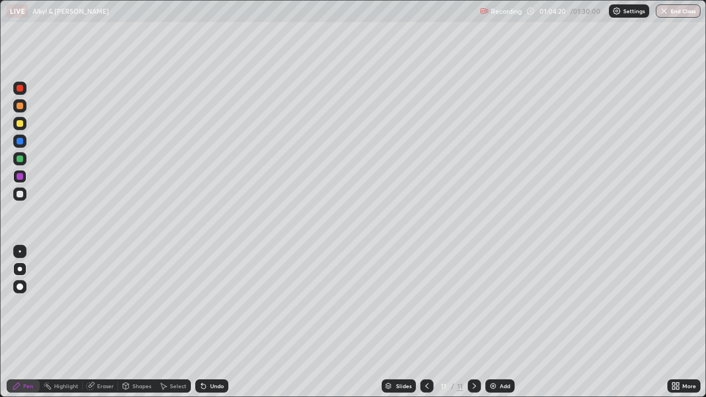
click at [17, 191] on div at bounding box center [20, 194] width 7 height 7
click at [201, 322] on icon at bounding box center [201, 383] width 1 height 1
click at [206, 322] on div "Undo" at bounding box center [211, 385] width 33 height 13
click at [210, 322] on div "Undo" at bounding box center [217, 386] width 14 height 6
click at [214, 322] on div "Undo" at bounding box center [217, 386] width 14 height 6
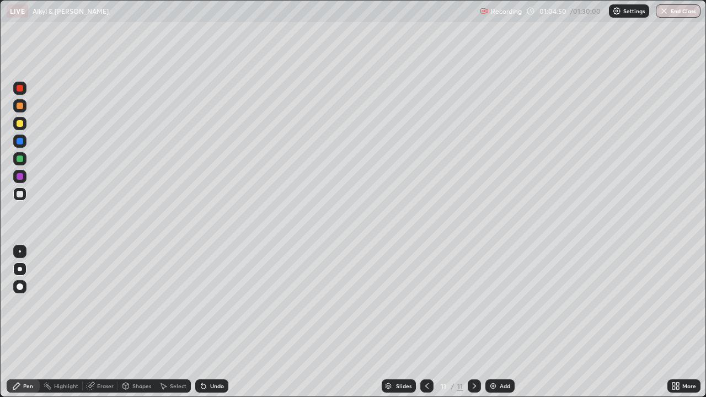
click at [24, 177] on div at bounding box center [19, 176] width 13 height 13
click at [23, 193] on div at bounding box center [20, 194] width 7 height 7
click at [20, 121] on div at bounding box center [20, 123] width 7 height 7
click at [21, 155] on div at bounding box center [20, 158] width 7 height 7
click at [20, 194] on div at bounding box center [20, 194] width 7 height 7
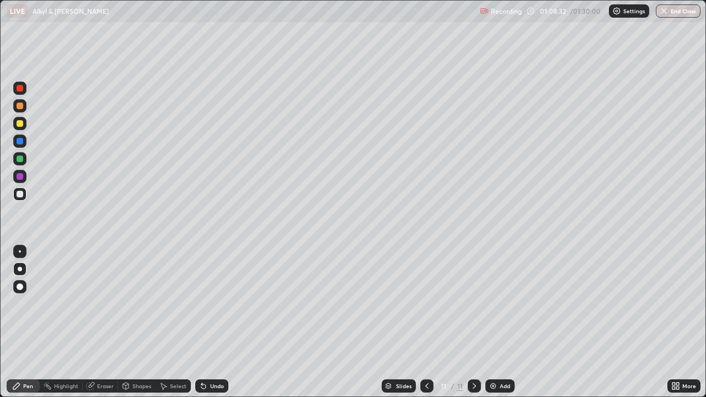
click at [23, 121] on div at bounding box center [20, 123] width 7 height 7
click at [24, 194] on div at bounding box center [19, 193] width 13 height 13
click at [22, 135] on div at bounding box center [19, 141] width 13 height 13
click at [220, 322] on div "Undo" at bounding box center [217, 386] width 14 height 6
click at [499, 322] on div "Add" at bounding box center [499, 385] width 29 height 13
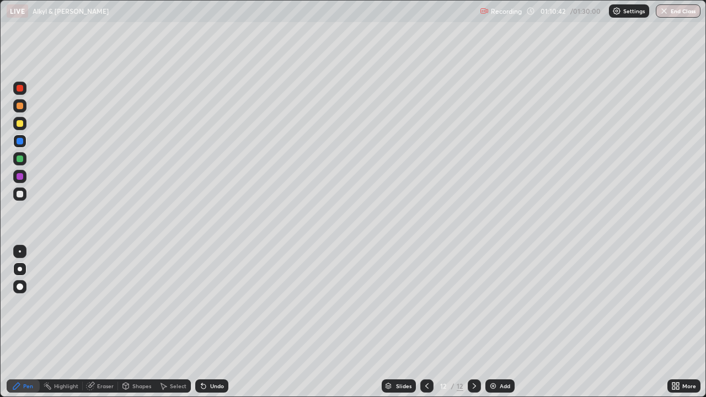
click at [20, 108] on div at bounding box center [20, 106] width 7 height 7
click at [102, 322] on div "Eraser" at bounding box center [105, 386] width 17 height 6
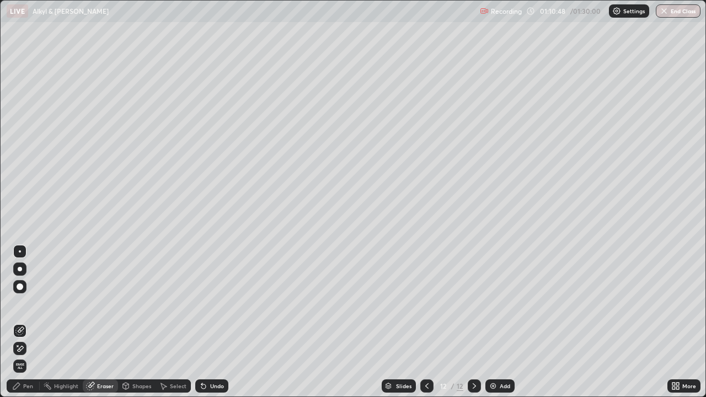
click at [25, 322] on div "Pen" at bounding box center [23, 386] width 33 height 22
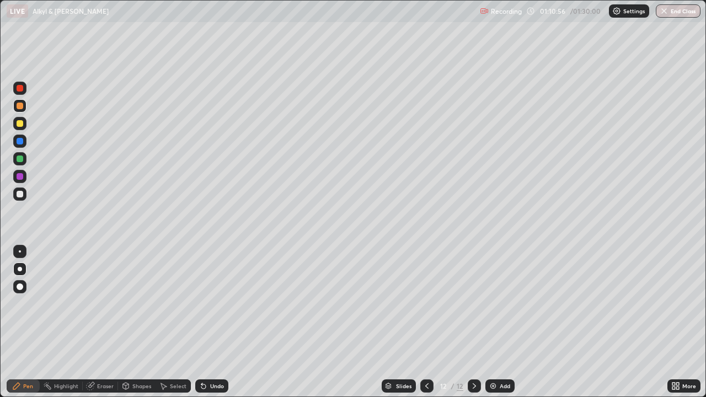
click at [22, 189] on div at bounding box center [19, 193] width 13 height 13
click at [20, 194] on div at bounding box center [20, 194] width 7 height 7
click at [19, 196] on div at bounding box center [20, 194] width 7 height 7
click at [20, 196] on div at bounding box center [20, 194] width 7 height 7
click at [20, 123] on div at bounding box center [20, 123] width 7 height 7
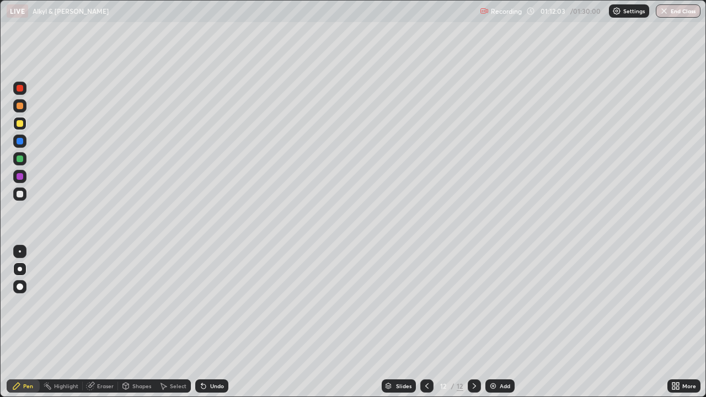
click at [209, 322] on div "Undo" at bounding box center [211, 385] width 33 height 13
click at [20, 159] on div at bounding box center [20, 158] width 7 height 7
click at [204, 322] on icon at bounding box center [203, 386] width 9 height 9
click at [106, 322] on div "Eraser" at bounding box center [105, 386] width 17 height 6
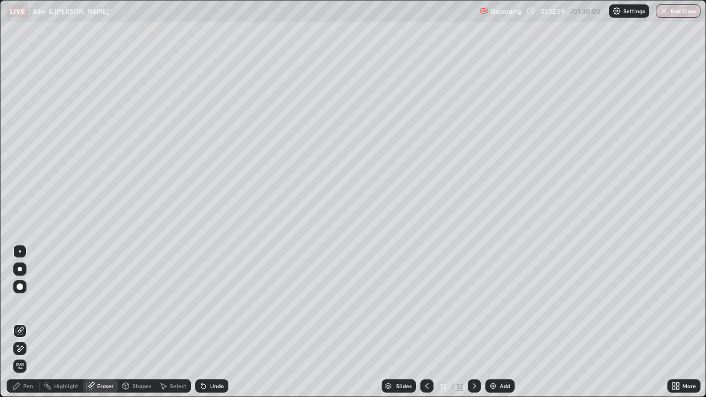
click at [20, 322] on icon at bounding box center [19, 348] width 9 height 9
click at [27, 322] on div "Pen" at bounding box center [23, 385] width 33 height 13
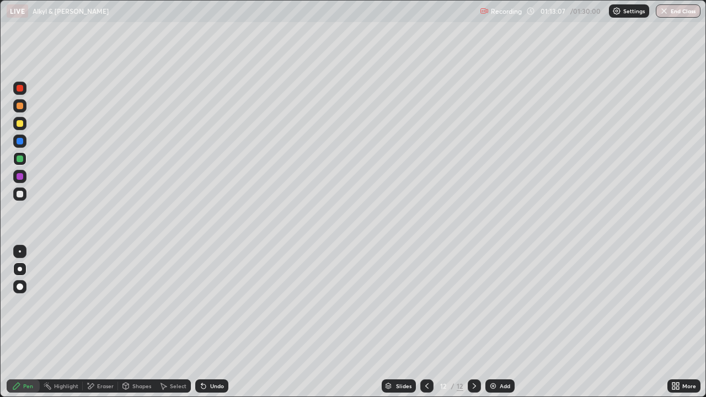
click at [20, 195] on div at bounding box center [20, 194] width 7 height 7
click at [26, 179] on div at bounding box center [19, 176] width 13 height 13
click at [210, 322] on div "Undo" at bounding box center [211, 385] width 33 height 13
click at [22, 158] on div at bounding box center [20, 158] width 7 height 7
click at [213, 322] on div "Undo" at bounding box center [217, 386] width 14 height 6
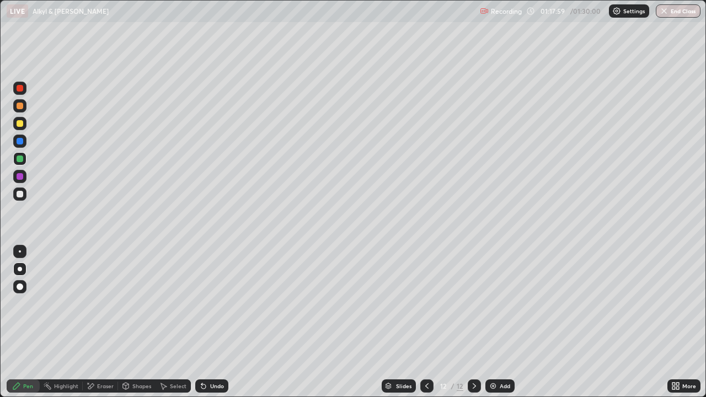
click at [493, 322] on img at bounding box center [492, 386] width 9 height 9
click at [20, 122] on div at bounding box center [20, 123] width 7 height 7
click at [20, 190] on div at bounding box center [19, 193] width 13 height 13
click at [22, 136] on div at bounding box center [19, 141] width 13 height 13
click at [24, 121] on div at bounding box center [19, 123] width 13 height 13
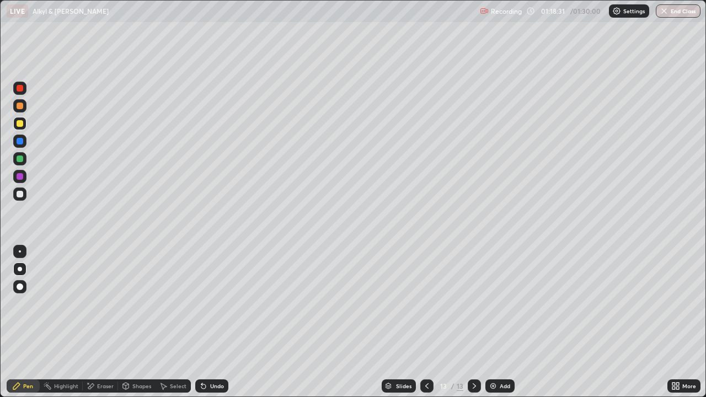
click at [20, 195] on div at bounding box center [20, 194] width 7 height 7
click at [216, 322] on div "Undo" at bounding box center [211, 385] width 33 height 13
click at [20, 194] on div at bounding box center [20, 194] width 7 height 7
click at [17, 162] on div at bounding box center [19, 158] width 13 height 13
click at [214, 322] on div "Undo" at bounding box center [217, 386] width 14 height 6
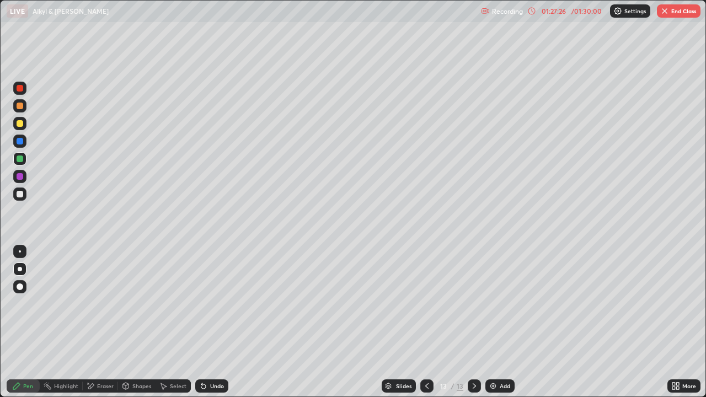
click at [20, 123] on div at bounding box center [20, 123] width 7 height 7
click at [212, 322] on div "Undo" at bounding box center [211, 385] width 33 height 13
click at [22, 194] on div at bounding box center [20, 194] width 7 height 7
click at [219, 322] on div "Undo" at bounding box center [217, 386] width 14 height 6
click at [221, 322] on div "Undo" at bounding box center [217, 386] width 14 height 6
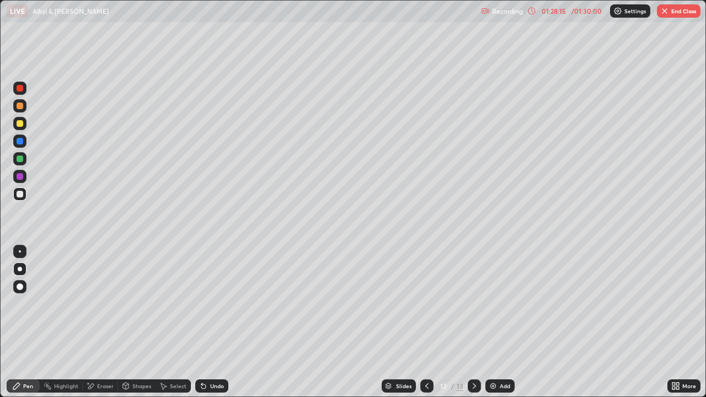
click at [21, 122] on div at bounding box center [20, 123] width 7 height 7
click at [20, 103] on div at bounding box center [20, 106] width 7 height 7
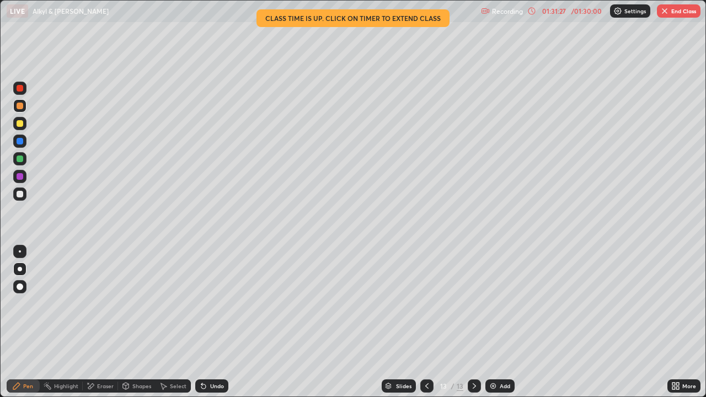
click at [666, 10] on img "button" at bounding box center [664, 11] width 9 height 9
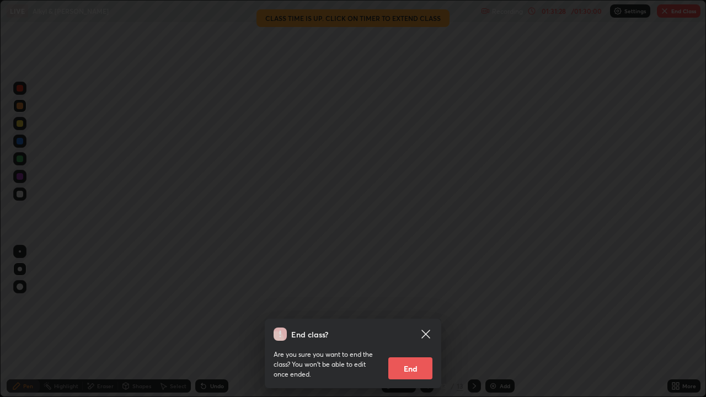
click at [405, 322] on button "End" at bounding box center [410, 368] width 44 height 22
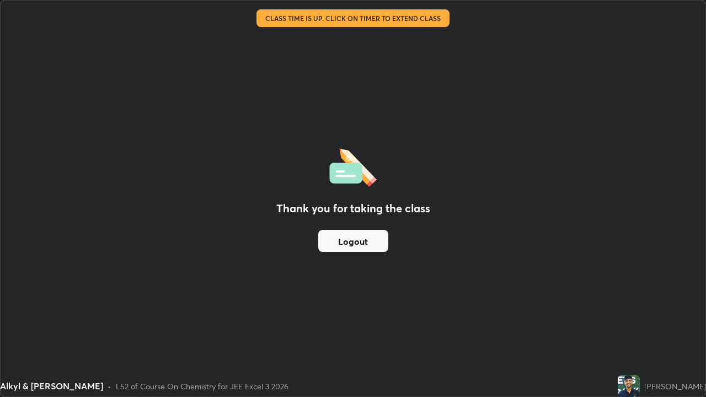
click at [349, 240] on button "Logout" at bounding box center [353, 241] width 70 height 22
click at [355, 234] on button "Logout" at bounding box center [353, 241] width 70 height 22
click at [357, 239] on button "Logout" at bounding box center [353, 241] width 70 height 22
click at [357, 243] on button "Logout" at bounding box center [353, 241] width 70 height 22
